Goal: Task Accomplishment & Management: Use online tool/utility

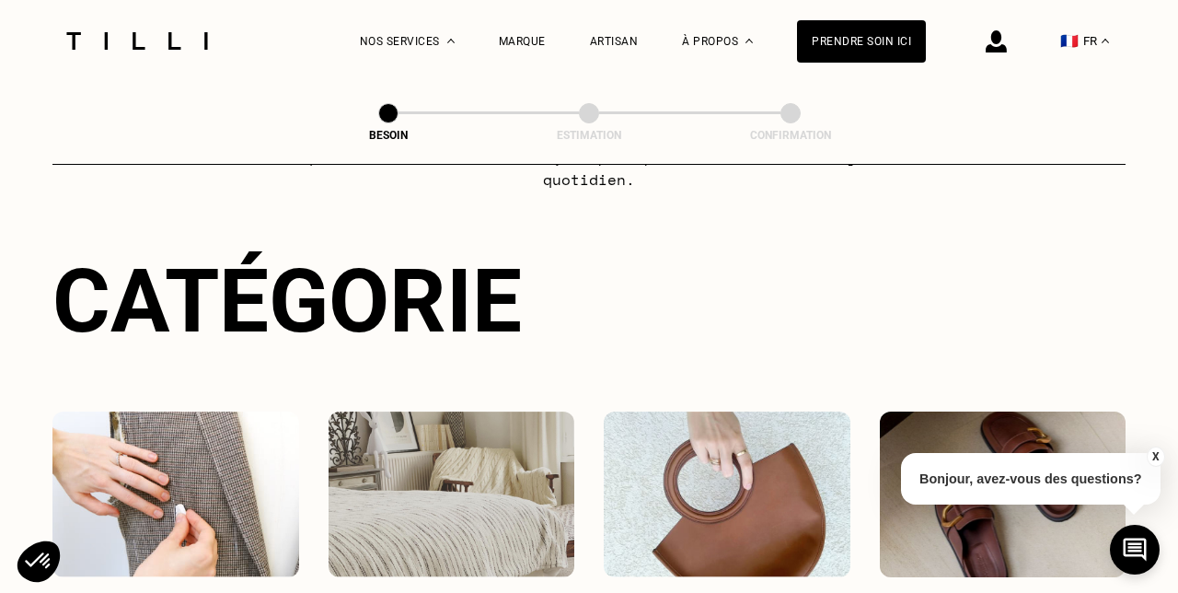
scroll to position [247, 0]
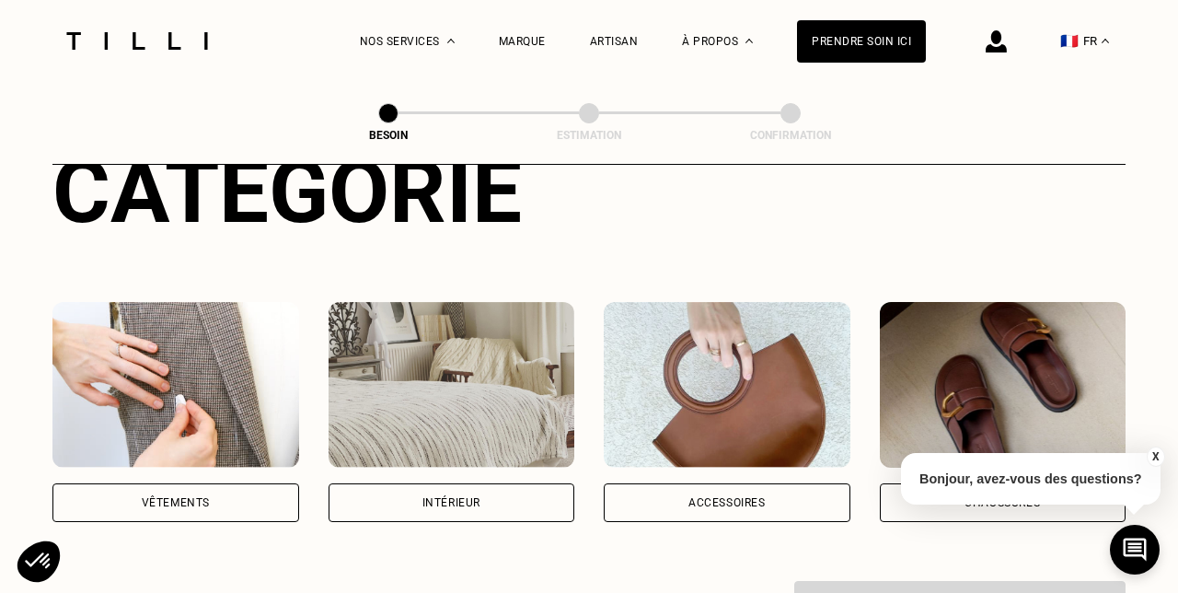
click at [222, 483] on div "Vêtements" at bounding box center [175, 502] width 247 height 39
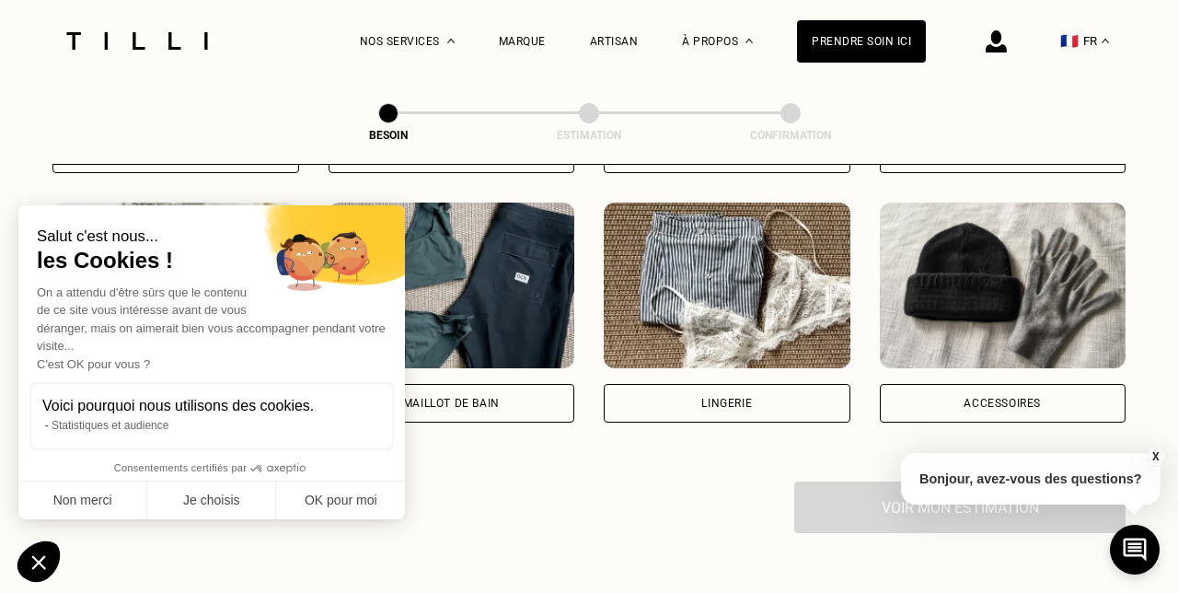
scroll to position [1357, 0]
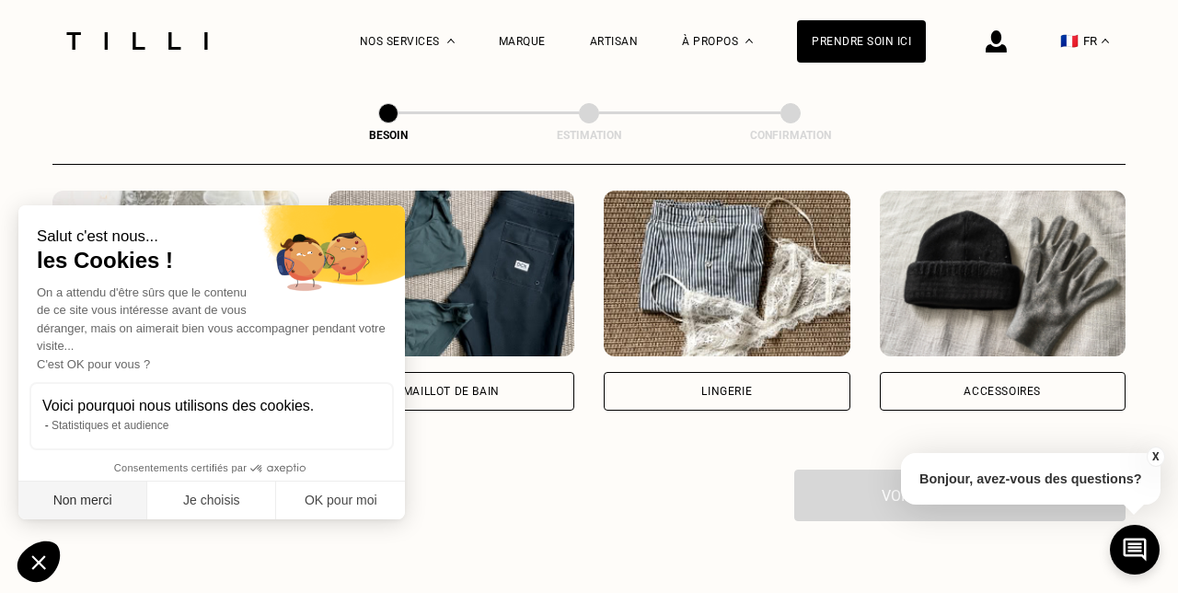
click at [100, 499] on button "Non merci" at bounding box center [82, 500] width 129 height 39
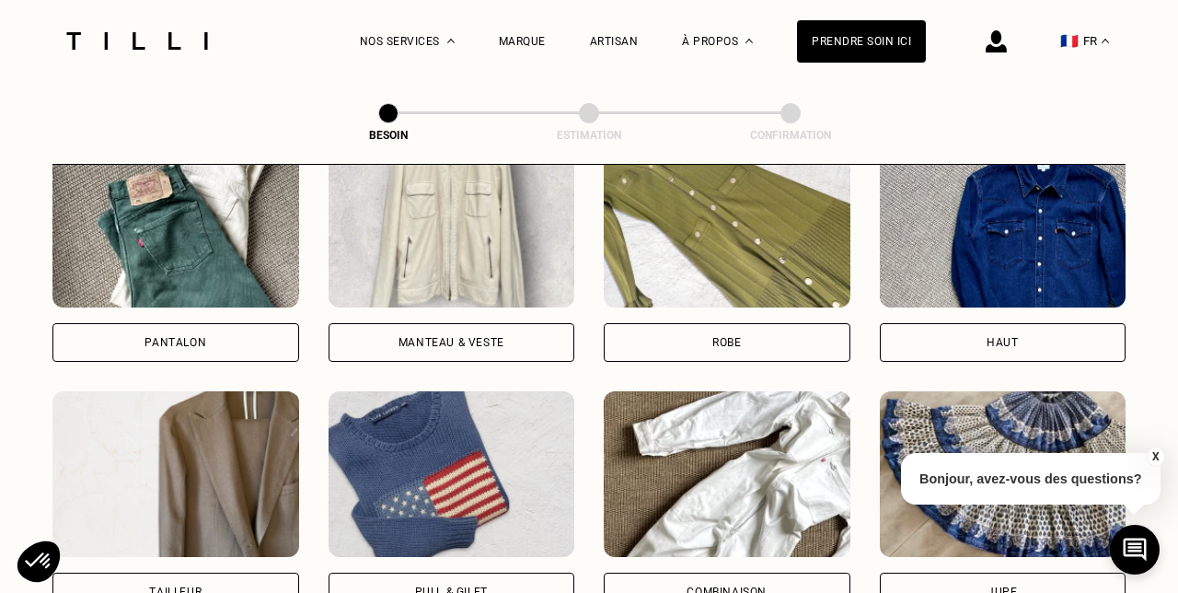
scroll to position [867, 0]
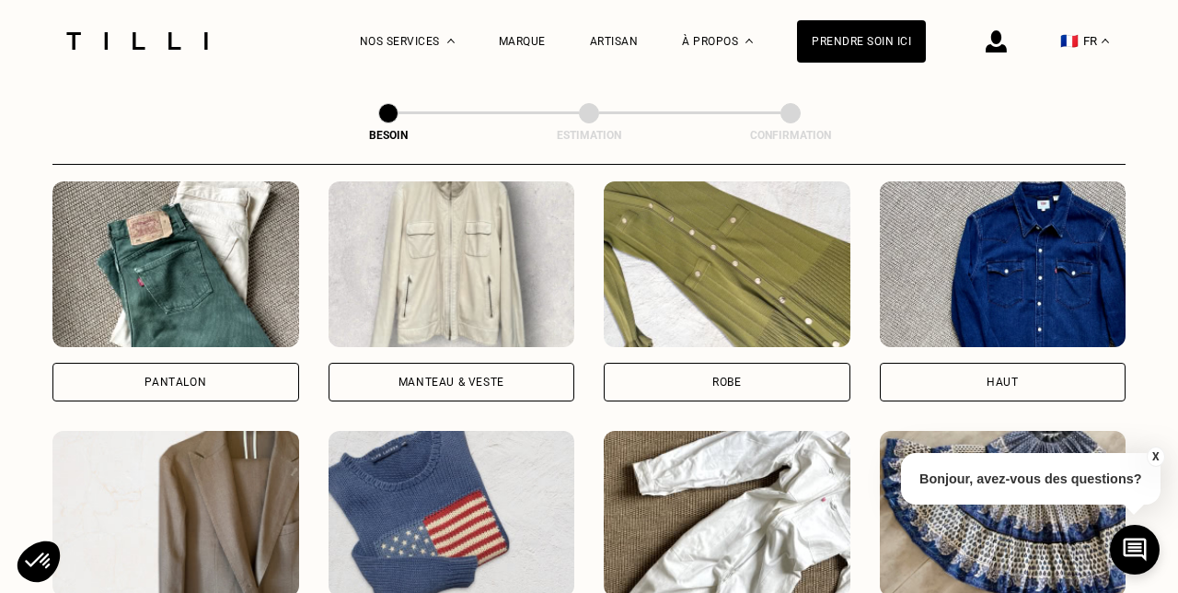
click at [442, 363] on div "Manteau & Veste" at bounding box center [452, 382] width 247 height 39
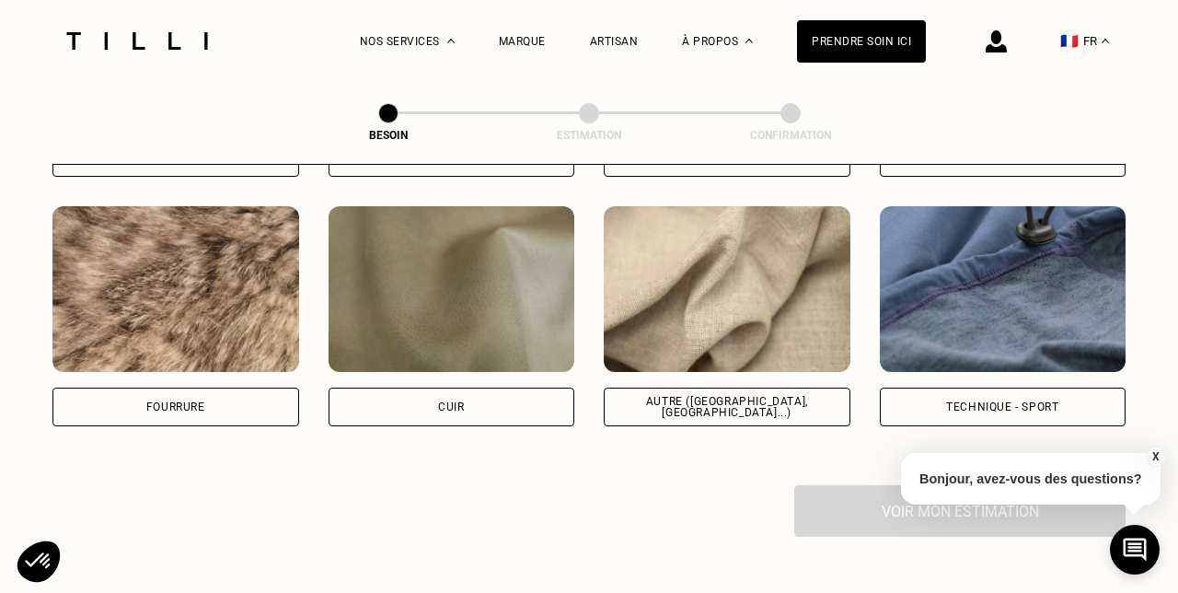
scroll to position [2216, 0]
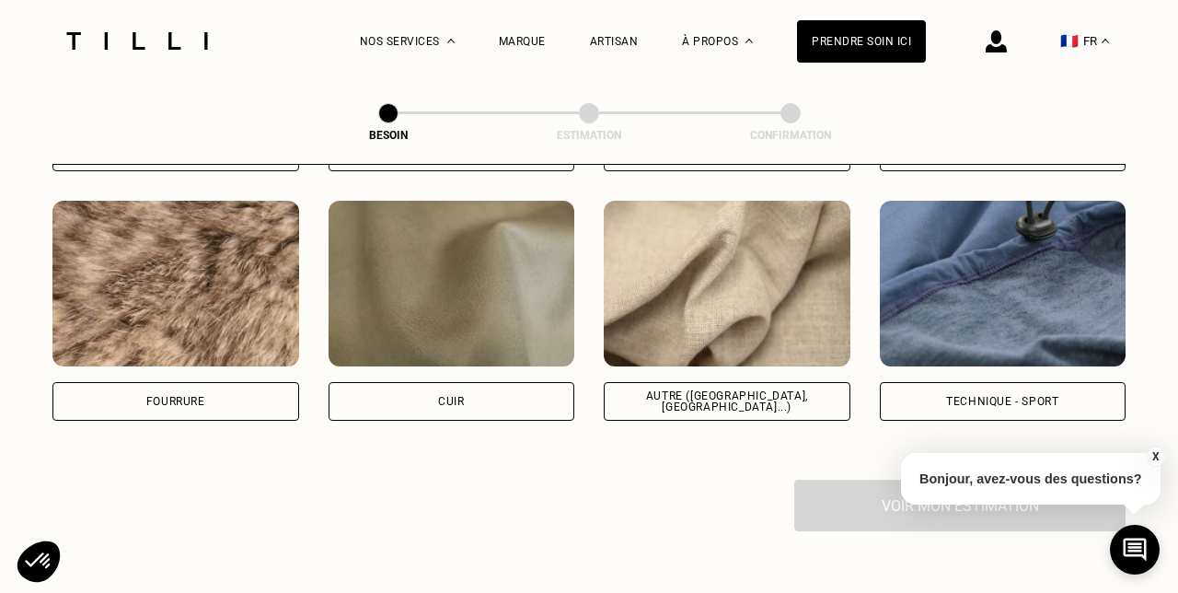
click at [710, 393] on div "Autre ([GEOGRAPHIC_DATA], [GEOGRAPHIC_DATA]...)" at bounding box center [727, 401] width 247 height 39
select select "FR"
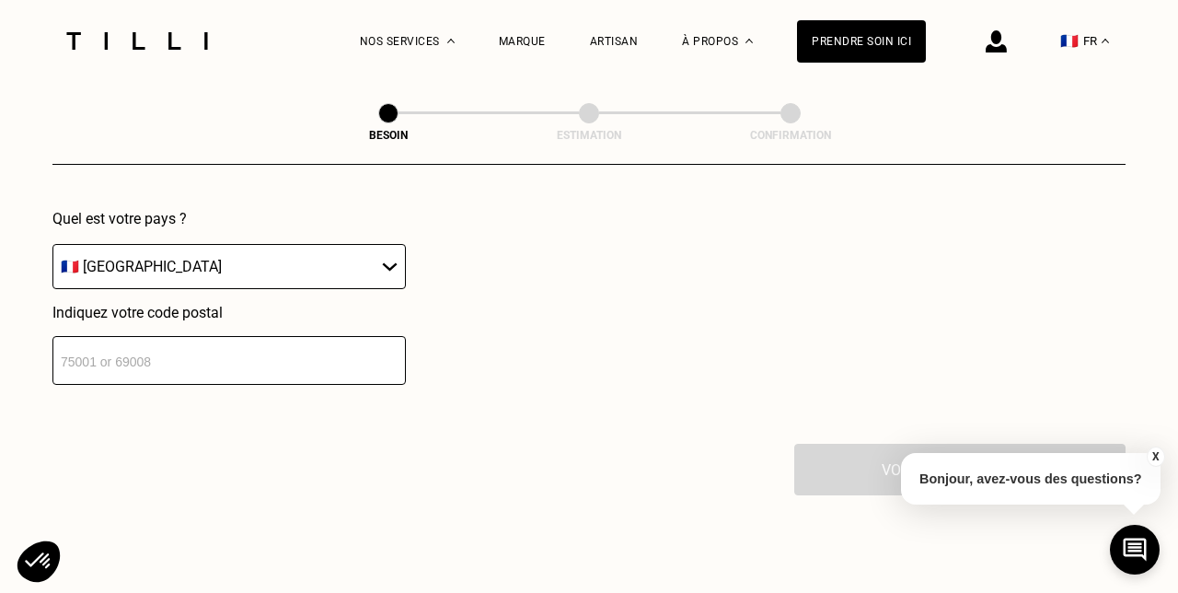
scroll to position [2733, 0]
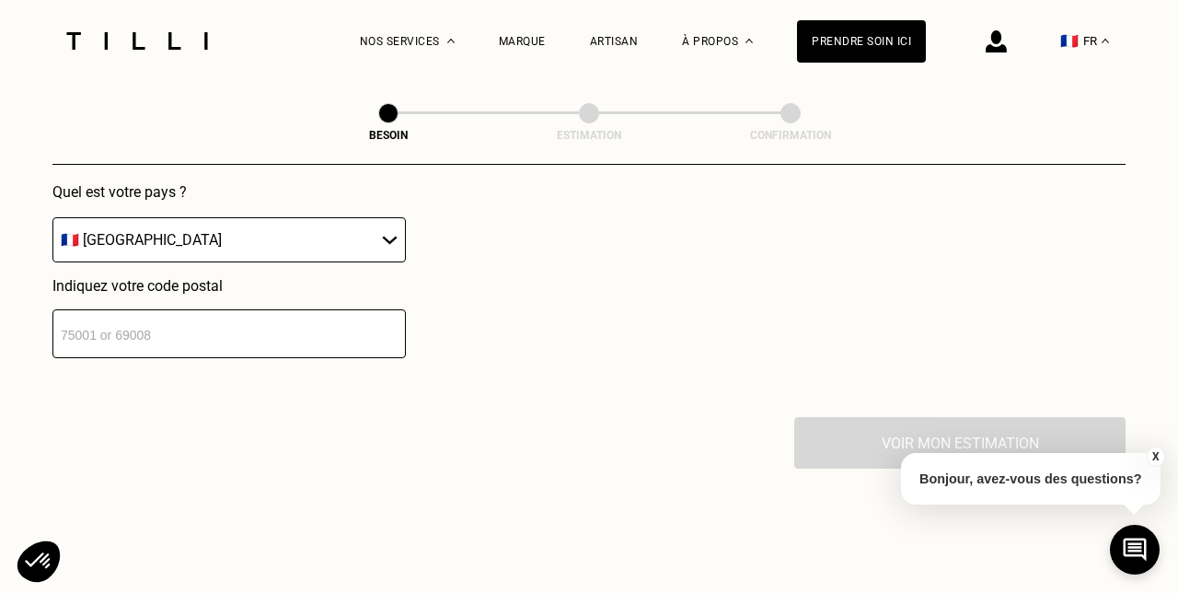
click at [228, 328] on input "number" at bounding box center [228, 333] width 353 height 49
type input "75009"
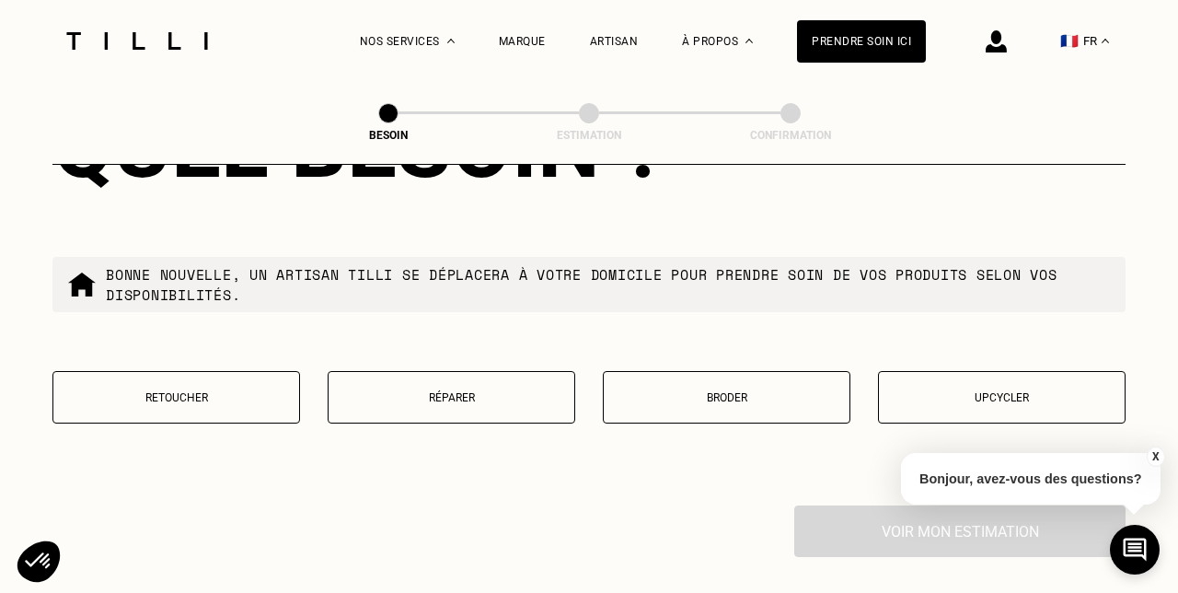
scroll to position [3113, 0]
click at [451, 392] on p "Réparer" at bounding box center [451, 398] width 227 height 13
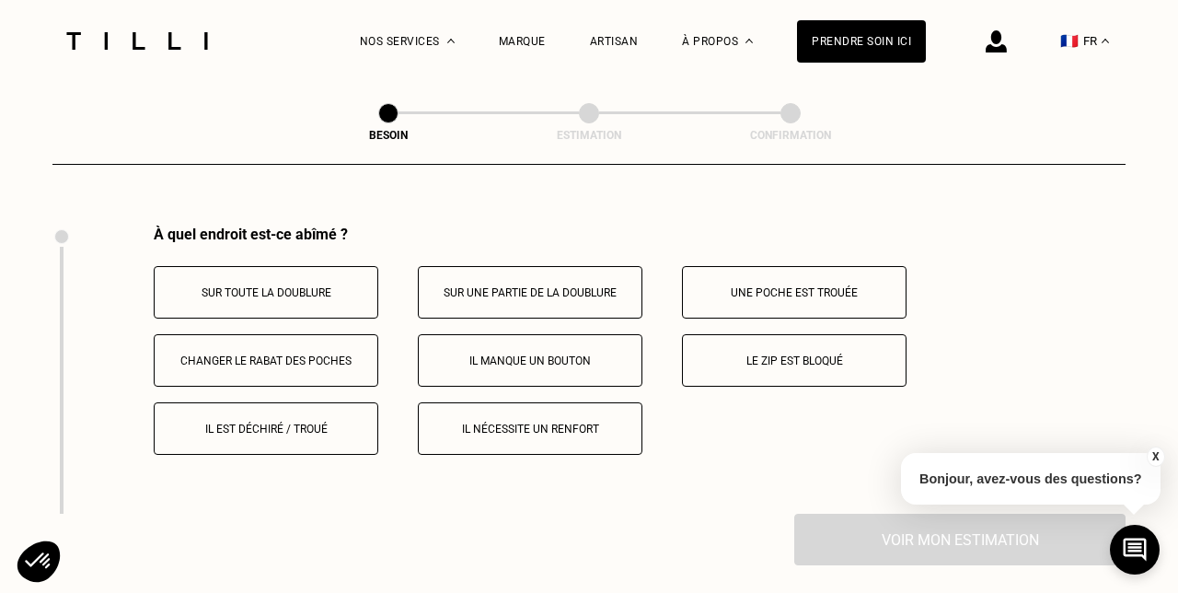
scroll to position [3396, 0]
click at [565, 284] on p "Sur une partie de la doublure" at bounding box center [530, 290] width 204 height 13
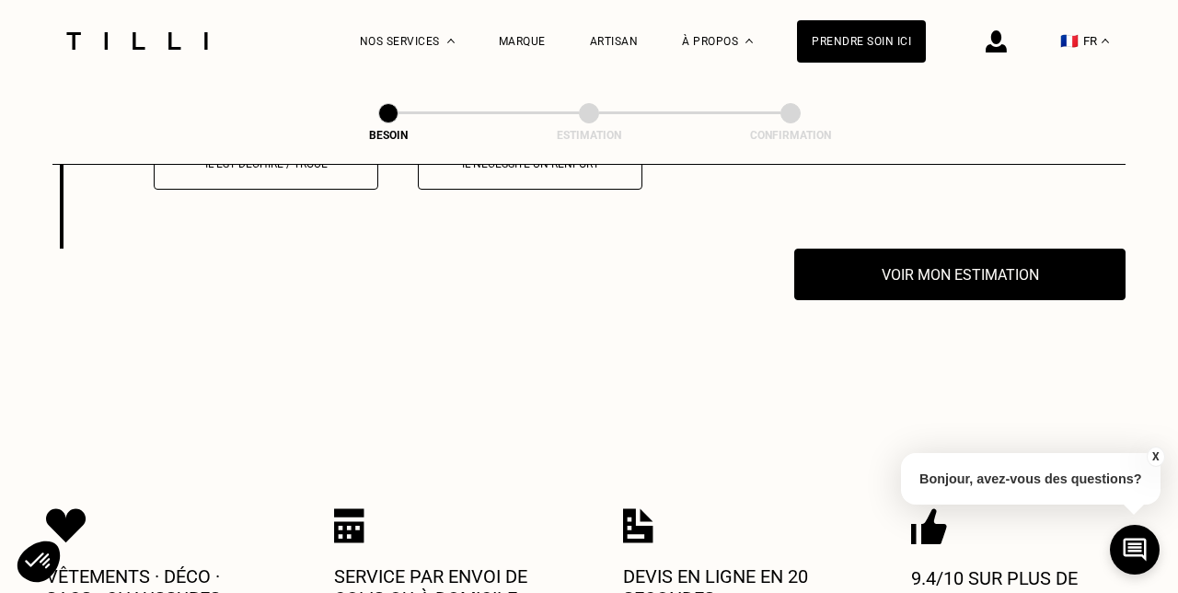
scroll to position [3683, 0]
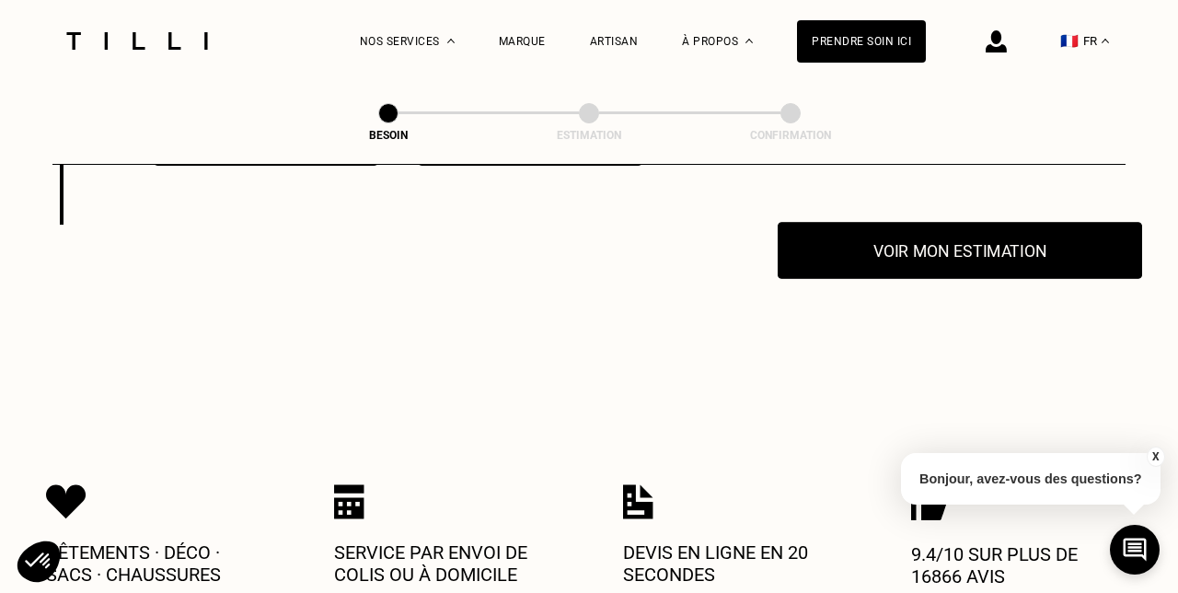
click at [960, 222] on button "Voir mon estimation" at bounding box center [960, 250] width 365 height 57
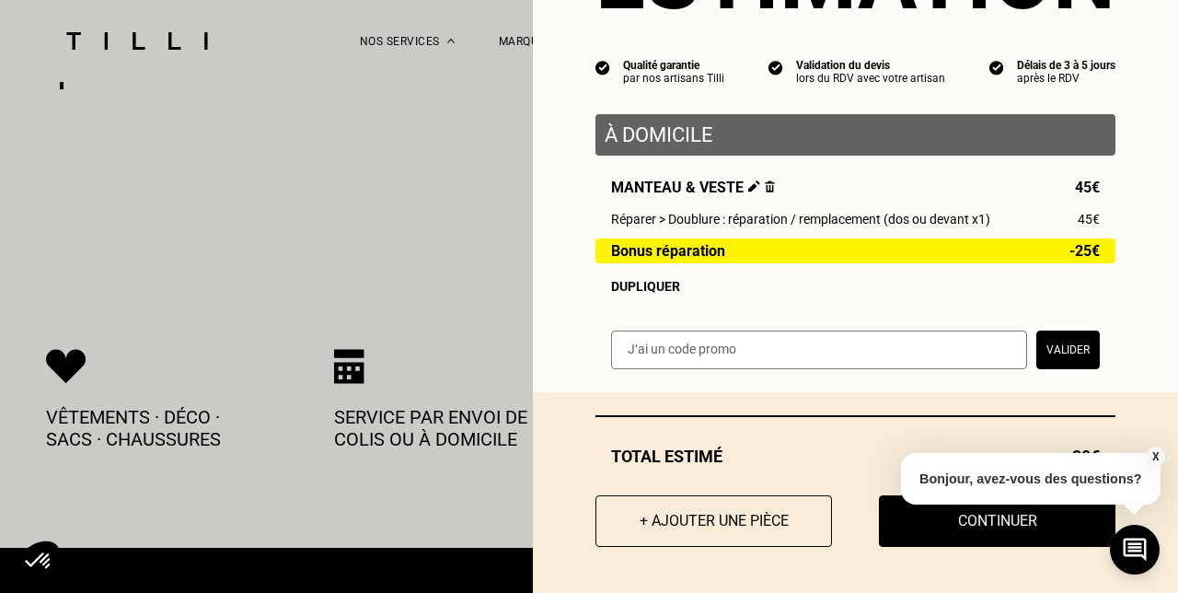
scroll to position [3823, 0]
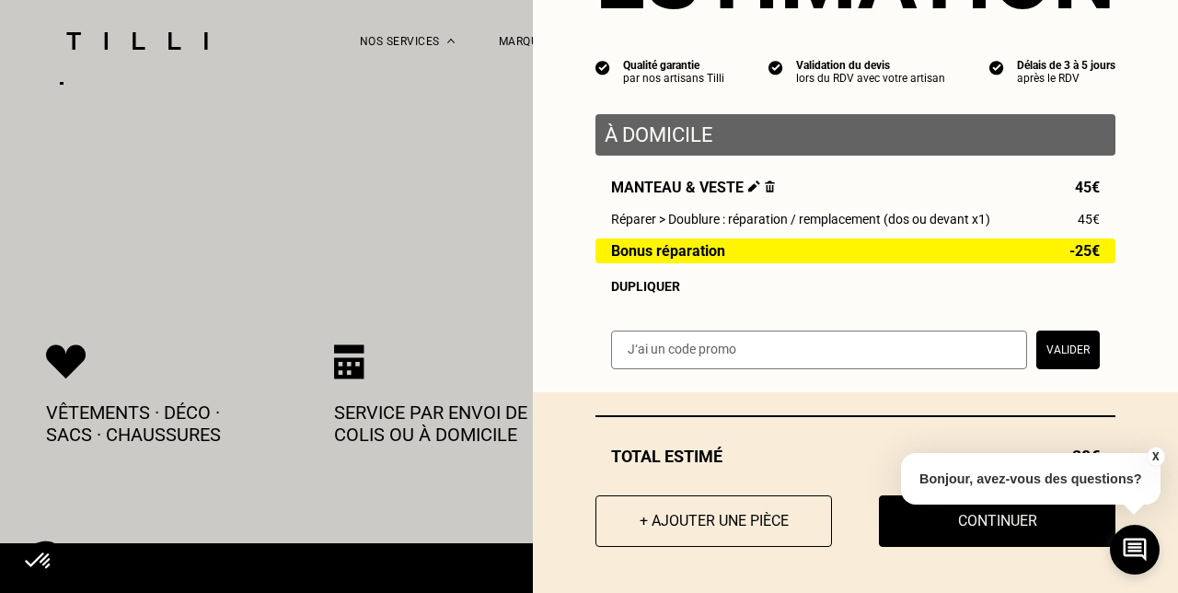
click at [1157, 458] on button "X" at bounding box center [1155, 456] width 18 height 20
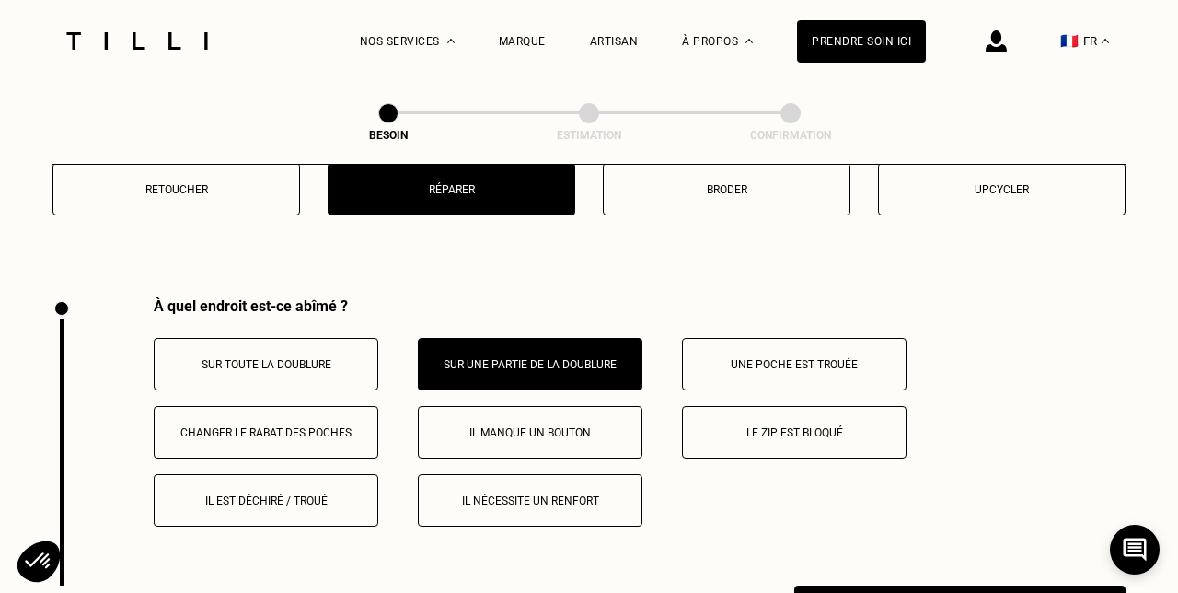
scroll to position [3559, 0]
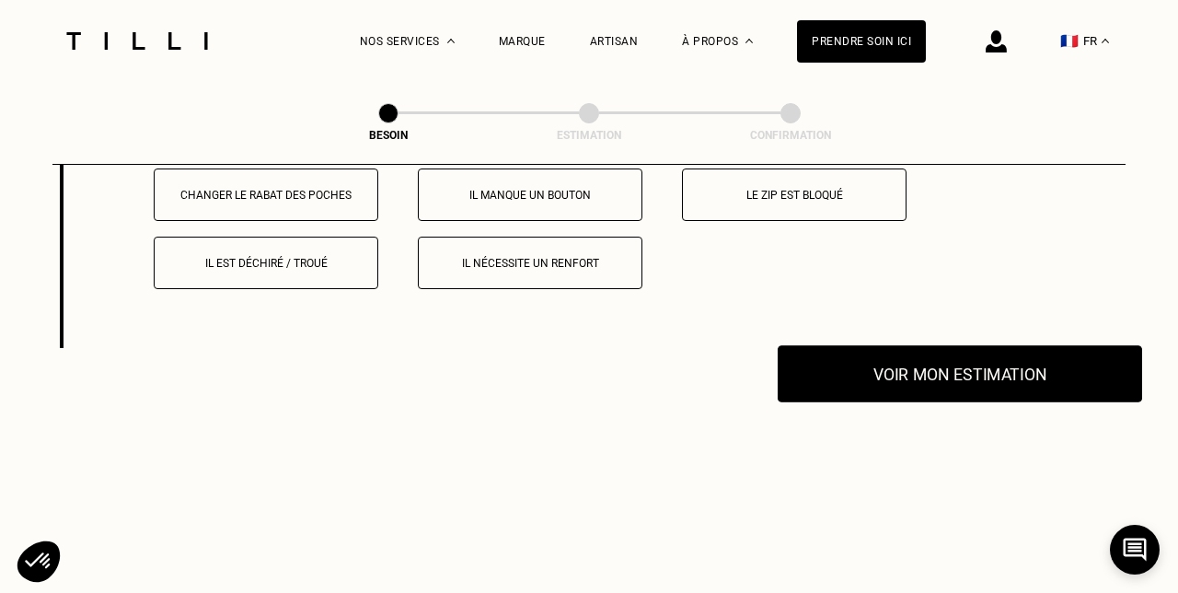
click at [911, 356] on button "Voir mon estimation" at bounding box center [960, 373] width 365 height 57
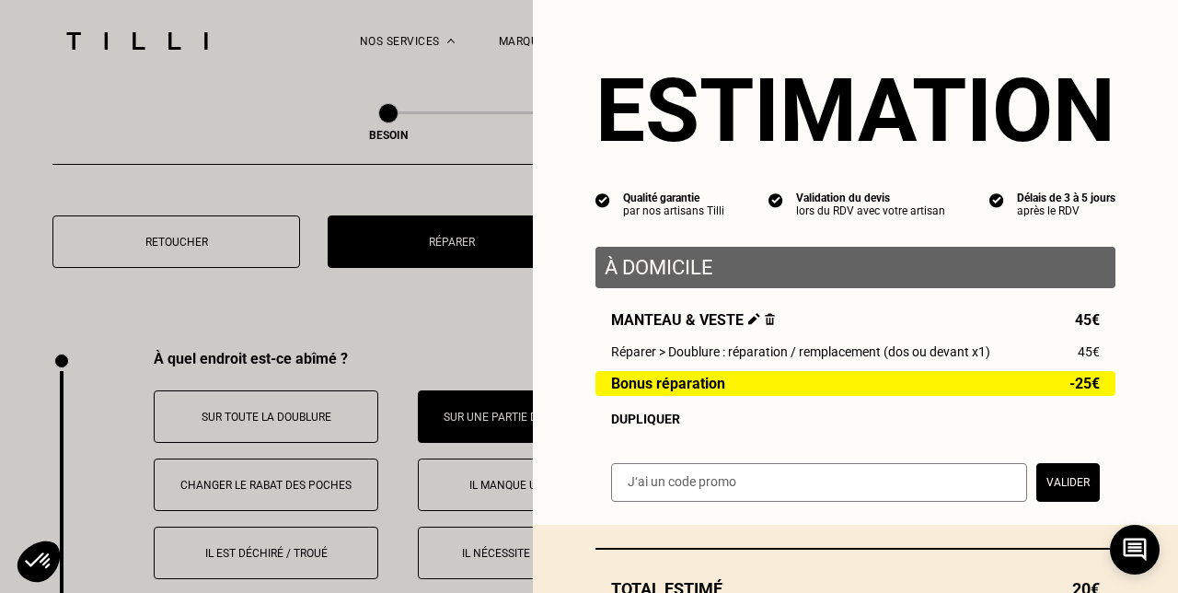
scroll to position [3245, 0]
